Goal: Task Accomplishment & Management: Manage account settings

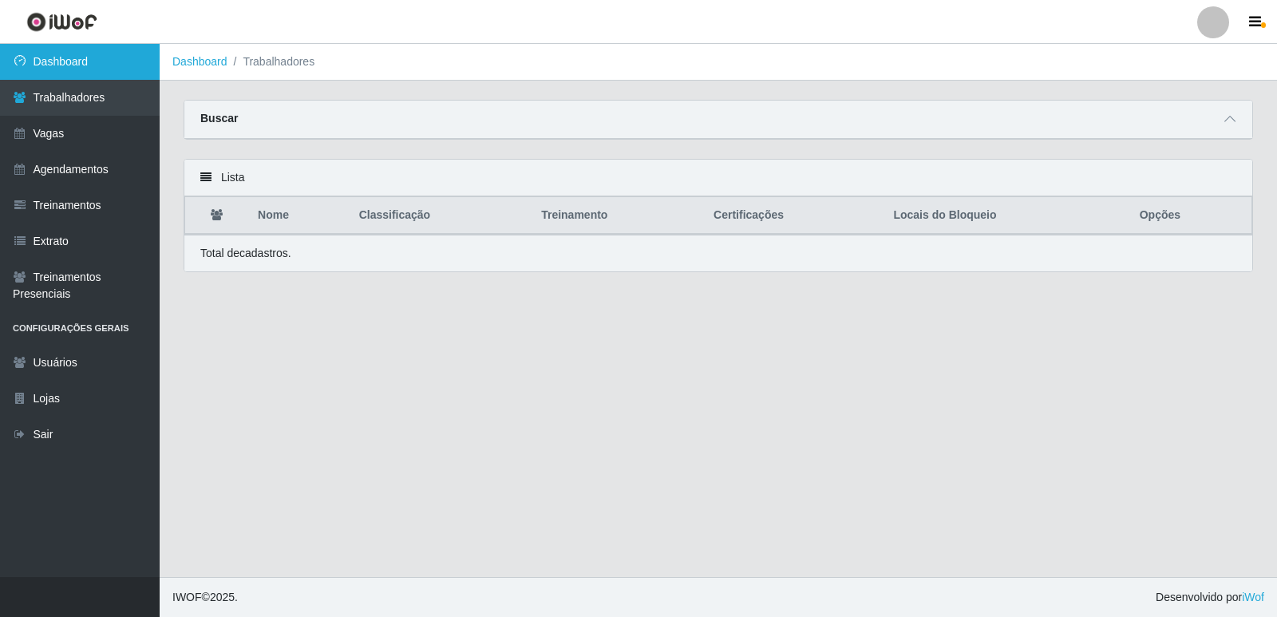
click at [100, 61] on link "Dashboard" at bounding box center [80, 62] width 160 height 36
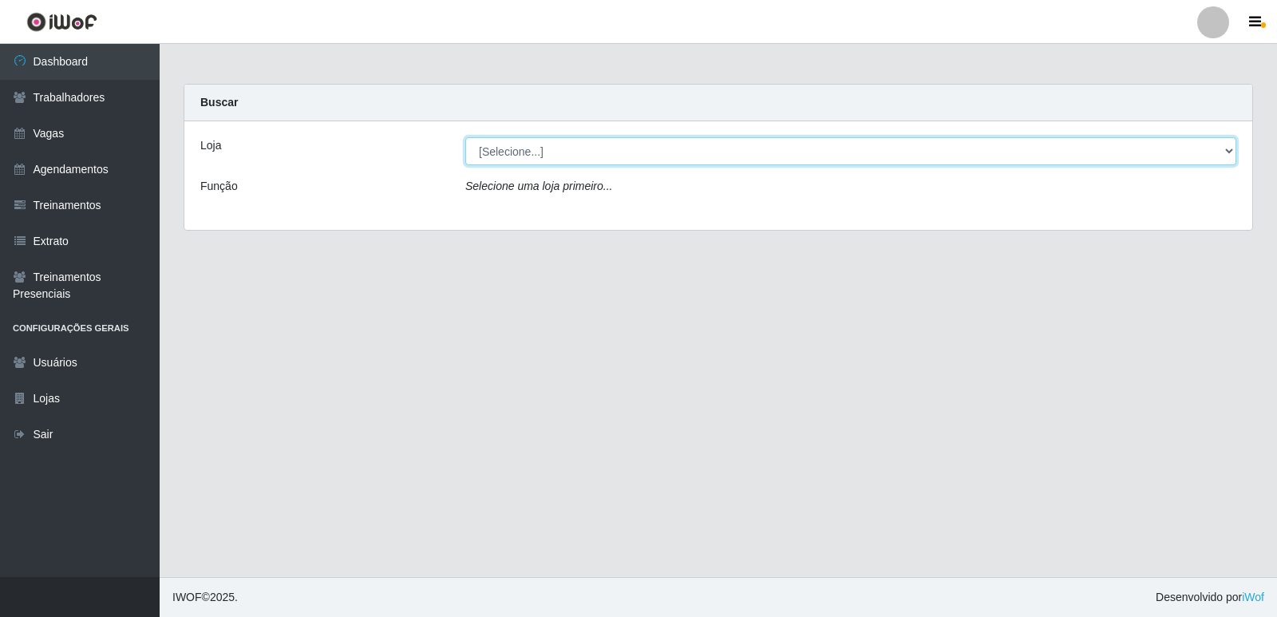
click at [1230, 151] on select "[Selecione...] Restaurante A Paraibana - [GEOGRAPHIC_DATA]" at bounding box center [850, 151] width 771 height 28
select select "342"
click at [465, 137] on select "[Selecione...] Restaurante A Paraibana - [GEOGRAPHIC_DATA]" at bounding box center [850, 151] width 771 height 28
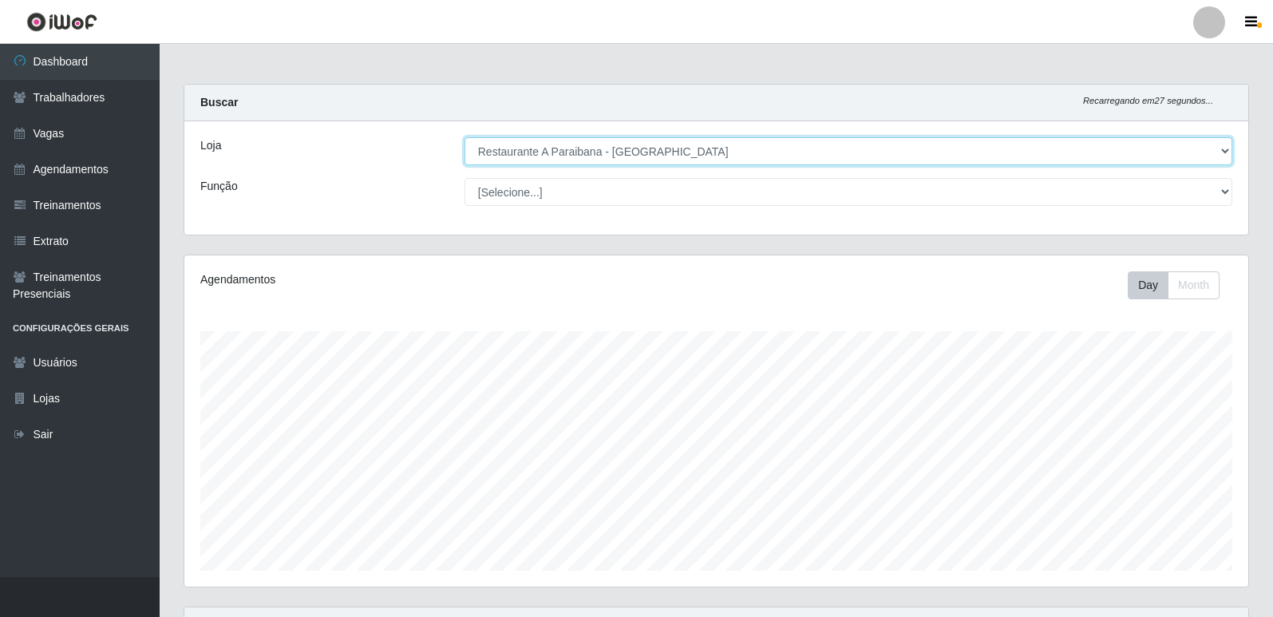
scroll to position [301, 0]
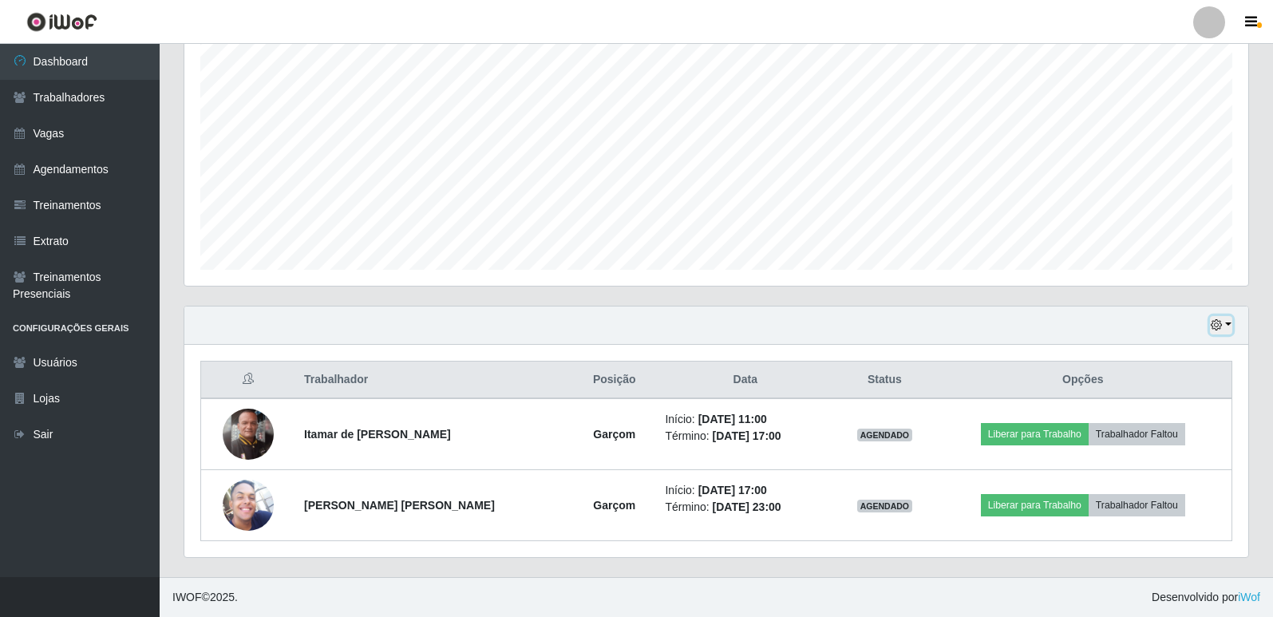
click at [1214, 330] on icon "button" at bounding box center [1215, 324] width 11 height 11
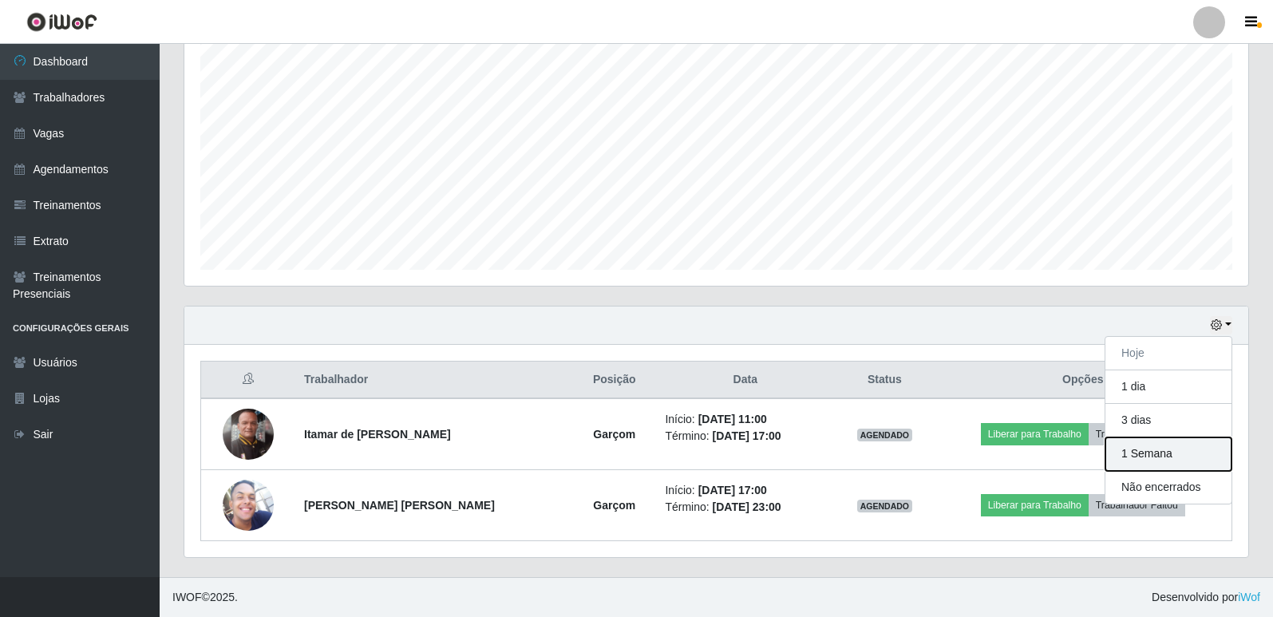
click at [1139, 452] on button "1 Semana" at bounding box center [1168, 454] width 126 height 34
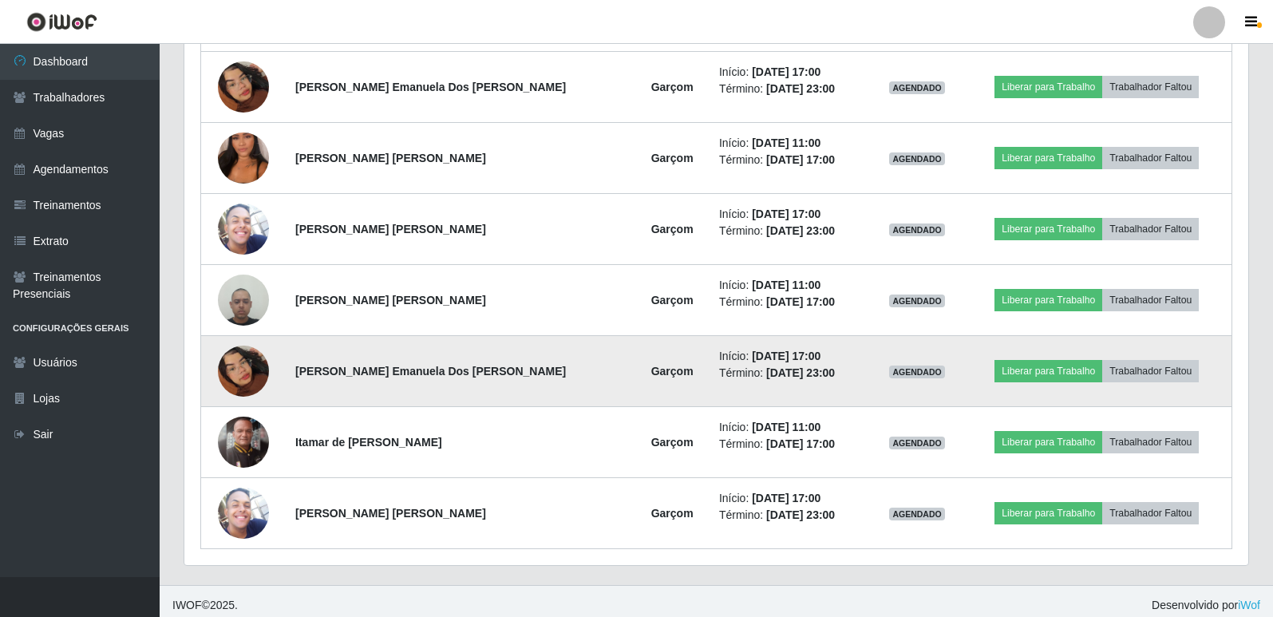
scroll to position [1011, 0]
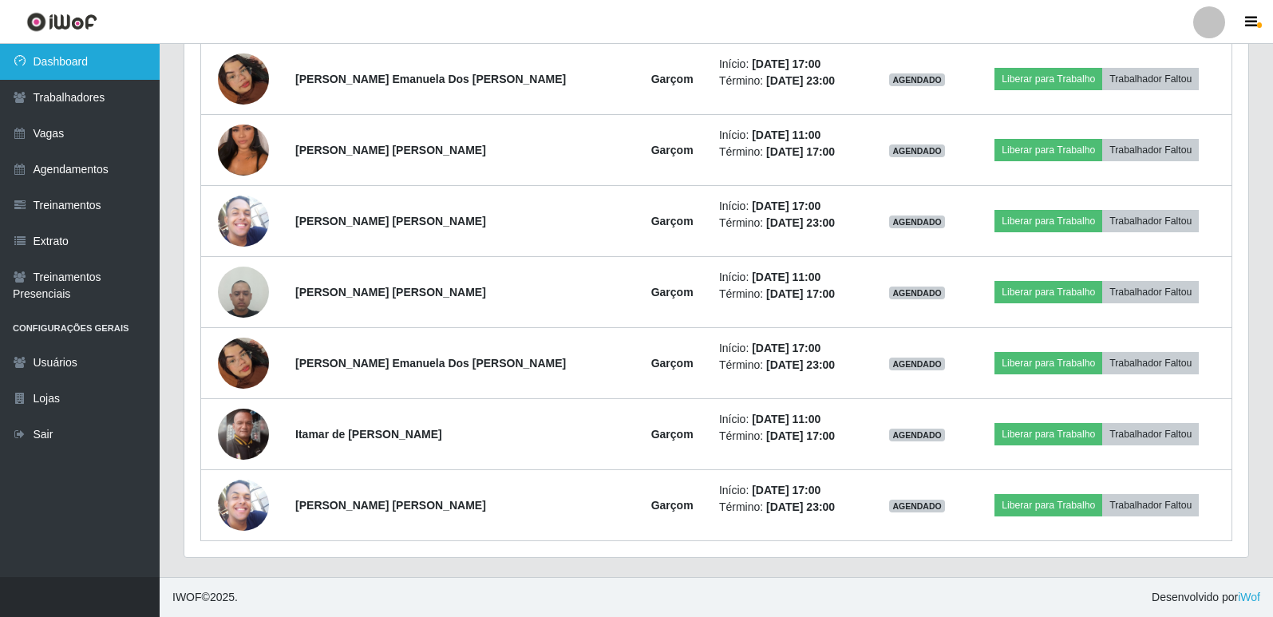
click at [89, 51] on link "Dashboard" at bounding box center [80, 62] width 160 height 36
